Goal: Communication & Community: Answer question/provide support

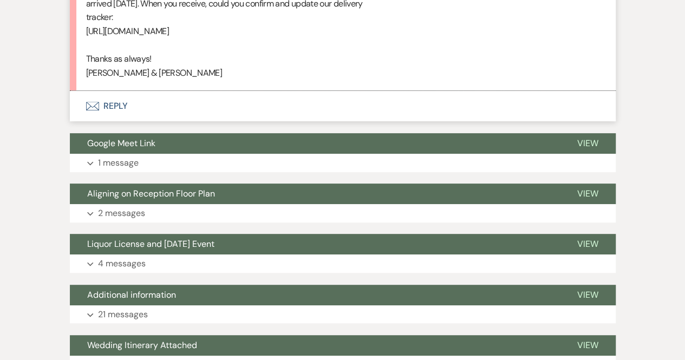
scroll to position [41227, 0]
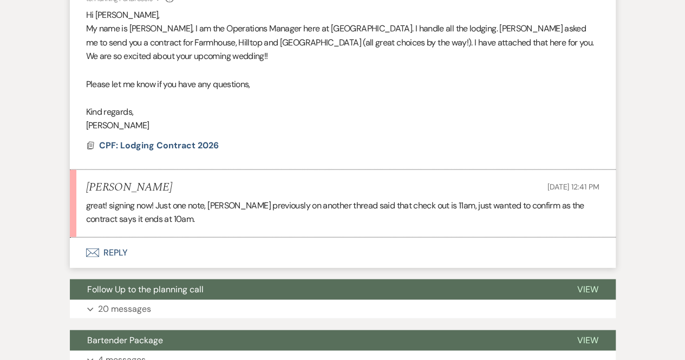
scroll to position [1132, 0]
click at [112, 238] on button "Envelope Reply" at bounding box center [343, 253] width 546 height 30
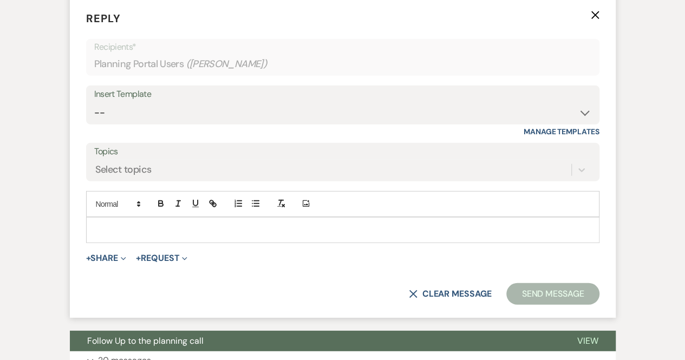
scroll to position [1381, 0]
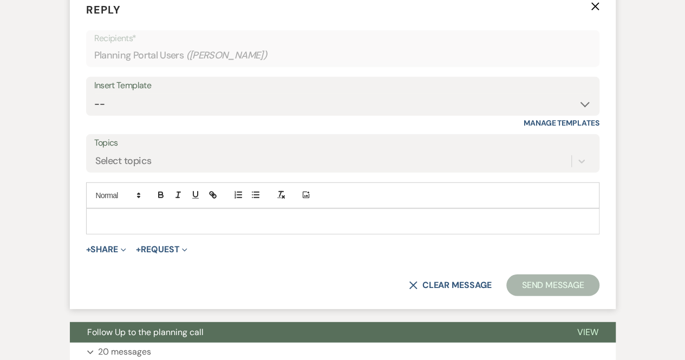
click at [108, 215] on p at bounding box center [343, 221] width 496 height 12
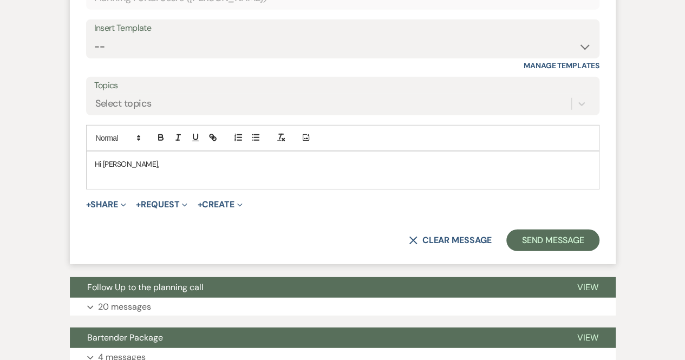
scroll to position [1439, 0]
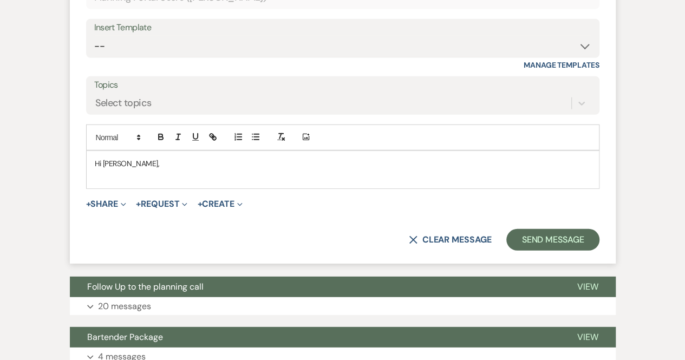
click at [102, 169] on p at bounding box center [343, 175] width 496 height 12
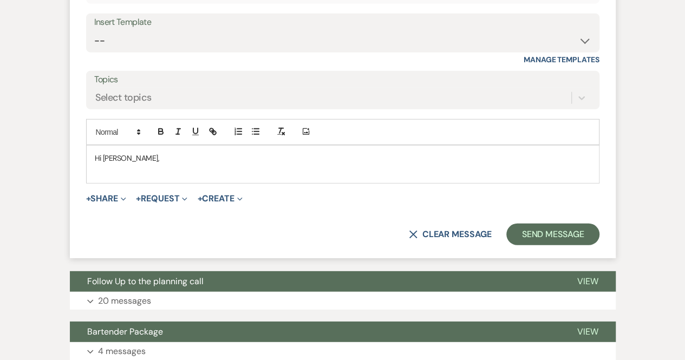
scroll to position [1438, 0]
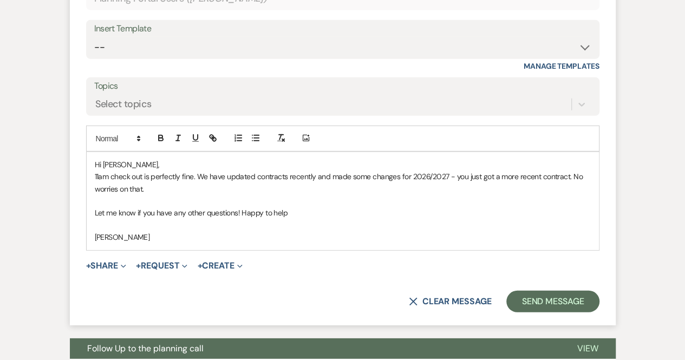
click at [285, 207] on p "Let me know if you have any other questions! Happy to help" at bounding box center [343, 213] width 496 height 12
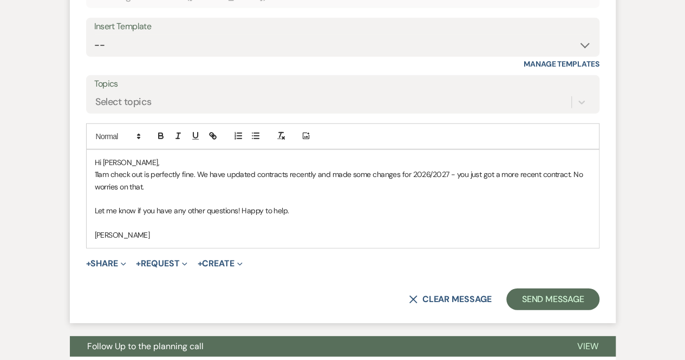
scroll to position [1466, 0]
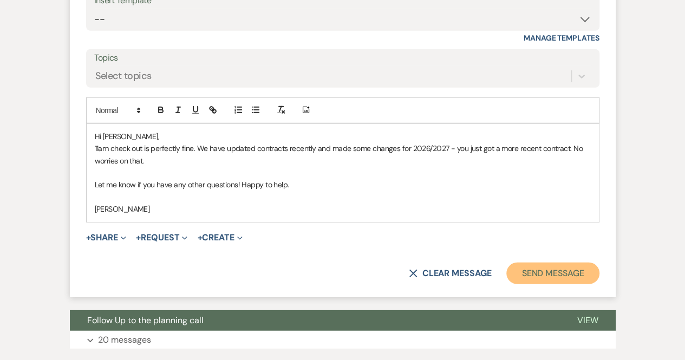
click at [555, 263] on button "Send Message" at bounding box center [552, 274] width 93 height 22
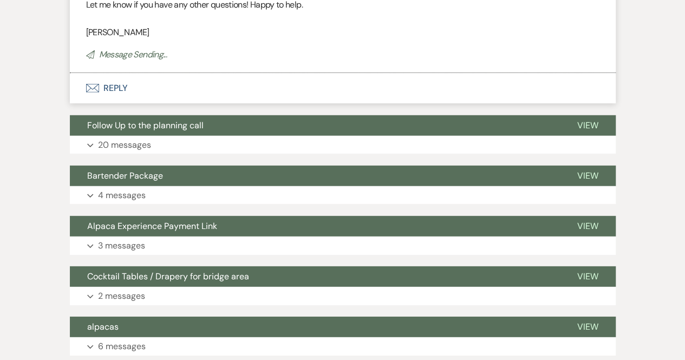
scroll to position [1635, 0]
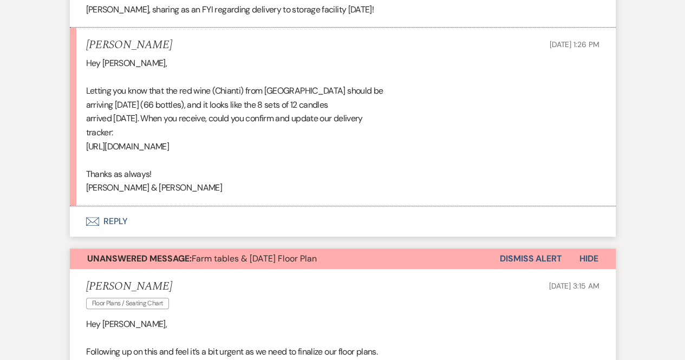
scroll to position [37346, 0]
